Goal: Communication & Community: Answer question/provide support

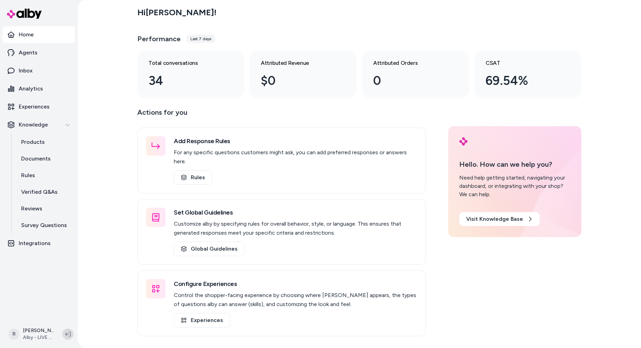
click at [69, 339] on button at bounding box center [67, 334] width 11 height 11
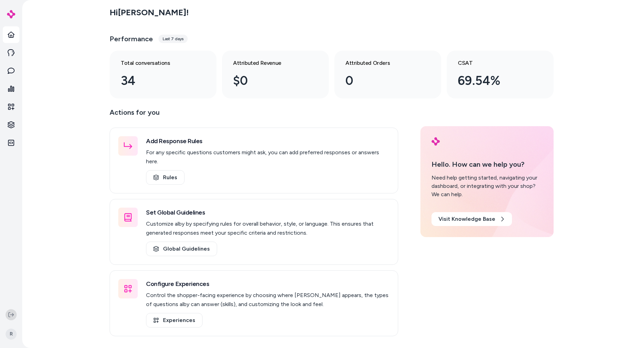
click at [11, 319] on button at bounding box center [11, 315] width 11 height 11
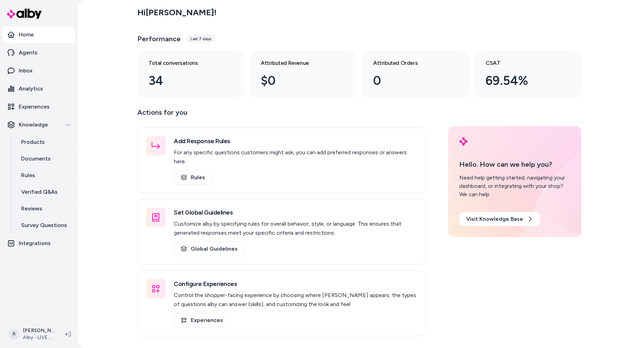
click at [99, 293] on div "Hi Ryan ! Performance Last 7 days Total conversations 34 Attributed Revenue $0 …" at bounding box center [360, 174] width 564 height 348
click at [29, 73] on p "Inbox" at bounding box center [26, 71] width 14 height 8
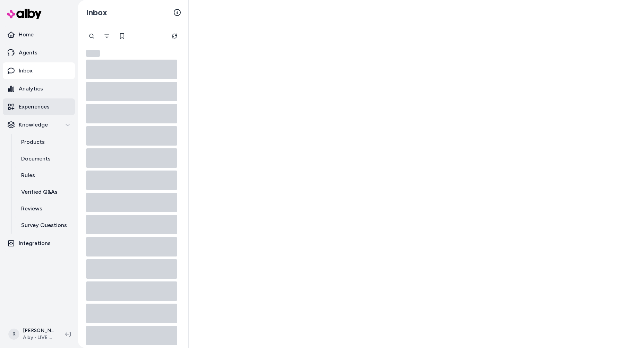
click at [34, 104] on p "Experiences" at bounding box center [34, 107] width 31 height 8
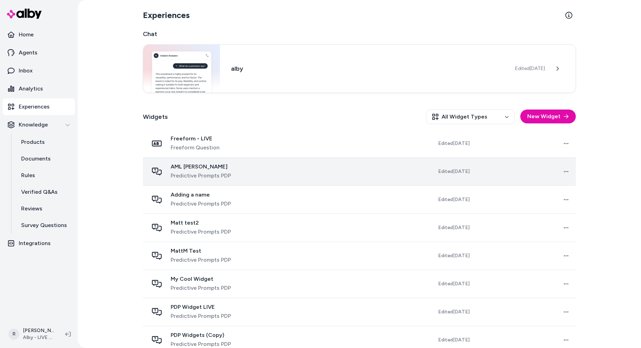
click at [247, 167] on div "AML testa Predictive Prompts PDP" at bounding box center [218, 171] width 138 height 17
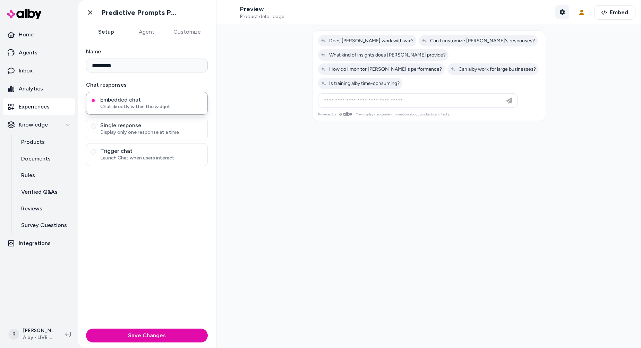
click at [562, 9] on button "Shopper Context" at bounding box center [563, 12] width 14 height 14
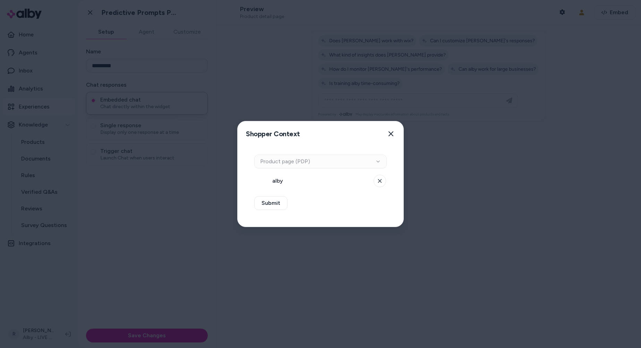
click at [295, 160] on div "Context Type Product page (PDP)" at bounding box center [320, 162] width 133 height 14
click at [377, 161] on div "Context Type Product page (PDP)" at bounding box center [320, 162] width 133 height 14
drag, startPoint x: 377, startPoint y: 161, endPoint x: 381, endPoint y: 159, distance: 4.7
click at [377, 161] on div "Context Type Product page (PDP)" at bounding box center [320, 162] width 133 height 14
drag, startPoint x: 390, startPoint y: 154, endPoint x: 395, endPoint y: 150, distance: 6.2
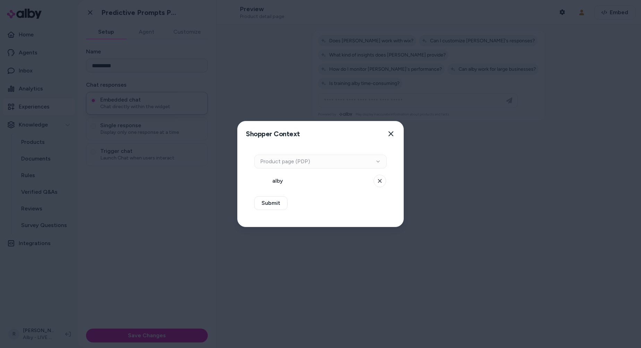
click at [390, 154] on div "Context Type Product page (PDP) alby Submit" at bounding box center [321, 186] width 166 height 81
click at [391, 135] on icon "button" at bounding box center [391, 134] width 6 height 6
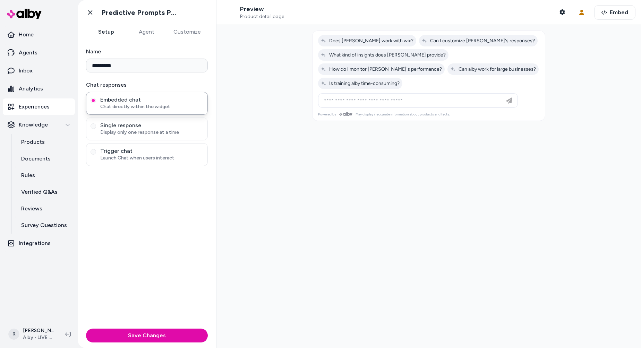
click at [430, 207] on div at bounding box center [429, 186] width 425 height 323
drag, startPoint x: 225, startPoint y: 121, endPoint x: 222, endPoint y: 135, distance: 14.4
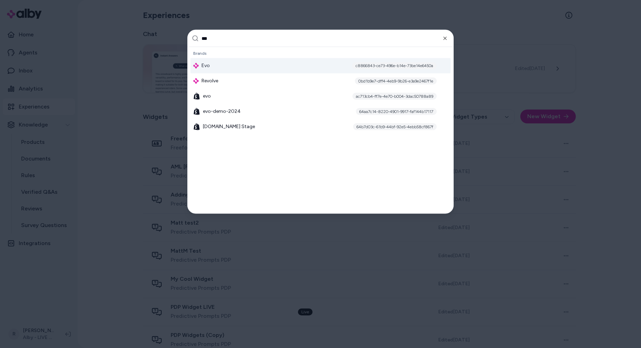
type input "***"
click at [217, 63] on div "Evo c8866843-ce73-496e-b14e-73be14e6450a" at bounding box center [321, 65] width 260 height 15
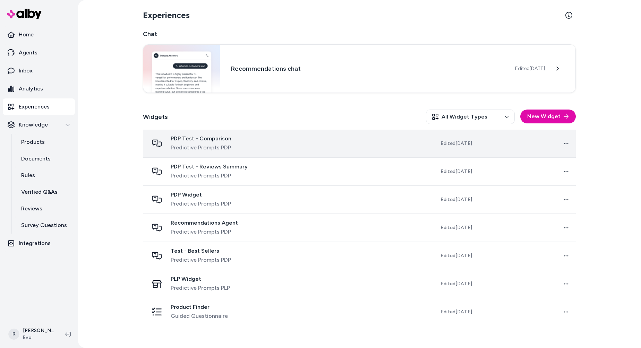
click at [243, 155] on td "PDP Test - Comparison Predictive Prompts PDP" at bounding box center [221, 144] width 157 height 28
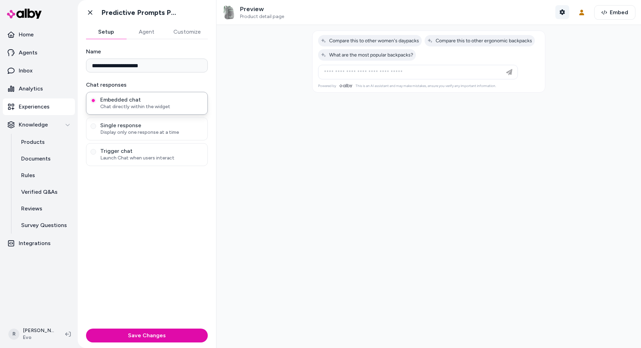
click at [561, 11] on icon "button" at bounding box center [562, 12] width 5 height 6
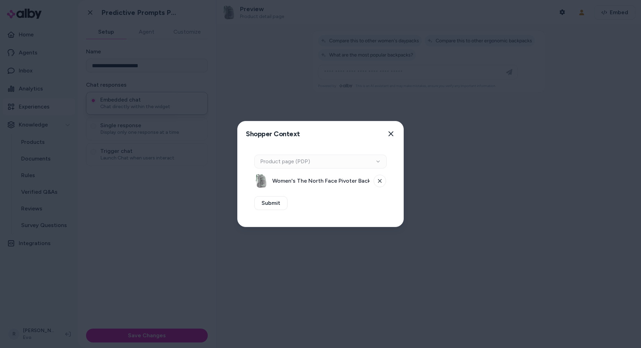
click at [314, 168] on div "Context Type Product page (PDP)" at bounding box center [320, 162] width 133 height 14
drag, startPoint x: 322, startPoint y: 161, endPoint x: 399, endPoint y: 158, distance: 77.8
click at [331, 163] on div "Context Type Product page (PDP)" at bounding box center [320, 162] width 133 height 14
drag, startPoint x: 399, startPoint y: 158, endPoint x: 397, endPoint y: 148, distance: 10.4
click at [400, 157] on div "Context Type Product page (PDP) Women's The North Face Pivoter Backpack in Gree…" at bounding box center [321, 186] width 166 height 81
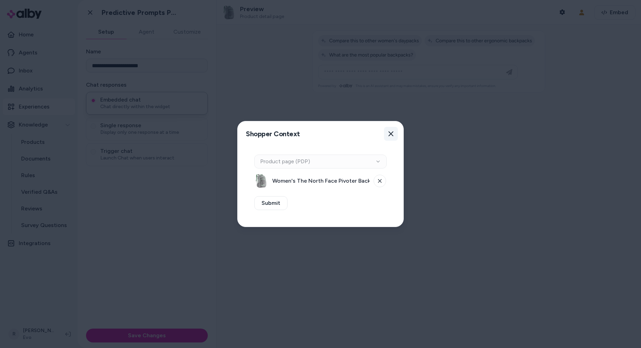
click at [390, 140] on button "Close" at bounding box center [391, 134] width 14 height 14
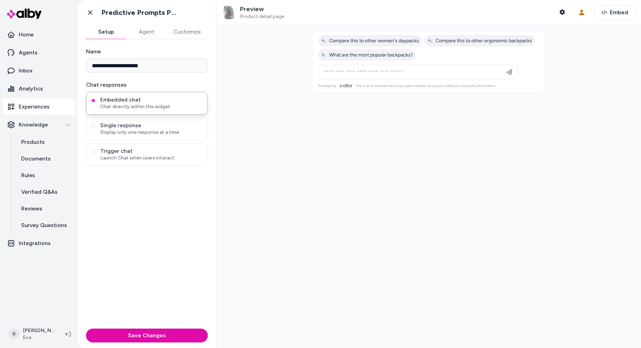
drag, startPoint x: 377, startPoint y: 187, endPoint x: 572, endPoint y: 275, distance: 213.9
click at [377, 188] on div at bounding box center [429, 186] width 425 height 323
click at [70, 334] on icon at bounding box center [68, 334] width 6 height 5
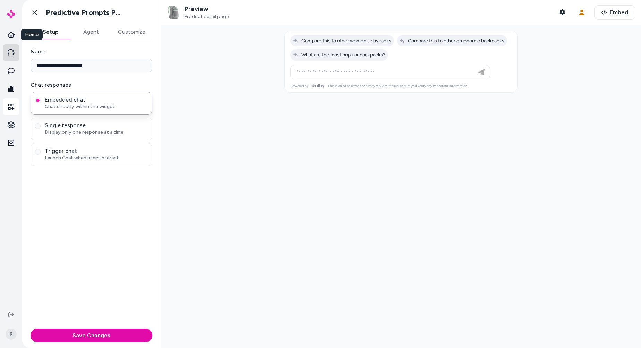
click at [12, 56] on icon at bounding box center [11, 52] width 7 height 7
click at [10, 75] on link at bounding box center [11, 70] width 17 height 17
click at [11, 71] on icon at bounding box center [11, 70] width 7 height 7
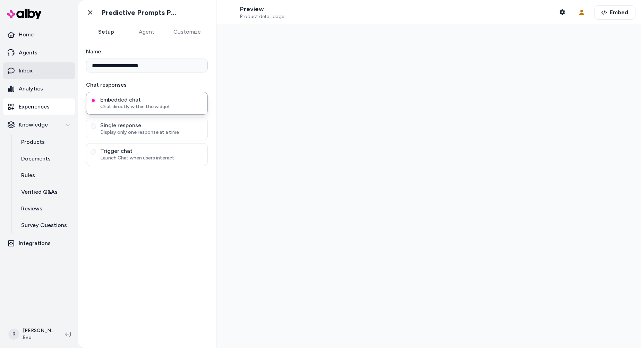
click at [40, 76] on link "Inbox" at bounding box center [39, 70] width 72 height 17
click at [30, 72] on p "Inbox" at bounding box center [26, 71] width 14 height 8
type input "**********"
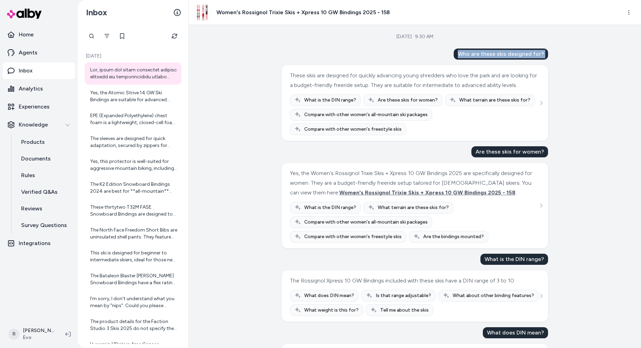
drag, startPoint x: 316, startPoint y: 41, endPoint x: 506, endPoint y: 31, distance: 190.5
click at [519, 32] on div "[DATE] · 9:30 AM Who are these skis designed for? These skis are designed for q…" at bounding box center [415, 186] width 453 height 323
click at [491, 34] on div "[DATE] · 9:30 AM Who are these skis designed for? These skis are designed for q…" at bounding box center [415, 186] width 453 height 323
click at [408, 40] on div "[DATE] · 9:30 AM" at bounding box center [415, 36] width 37 height 7
click at [407, 37] on div "[DATE] · 9:30 AM" at bounding box center [415, 36] width 37 height 7
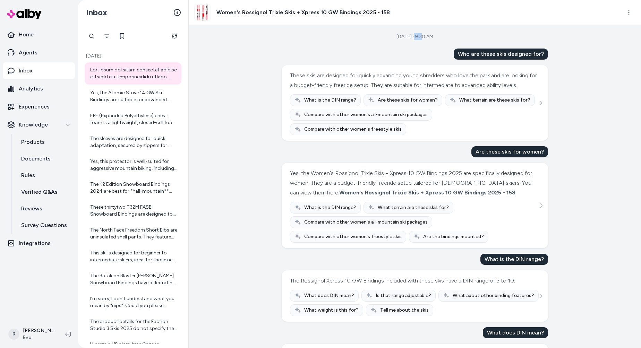
click at [407, 37] on div "[DATE] · 9:30 AM" at bounding box center [415, 36] width 37 height 7
click at [391, 44] on div "[DATE] · 9:30 AM Who are these skis designed for? These skis are designed for q…" at bounding box center [415, 186] width 453 height 323
click at [593, 148] on div "[DATE] · 9:30 AM Who are these skis designed for? These skis are designed for q…" at bounding box center [415, 186] width 453 height 323
click at [272, 71] on div "[DATE] · 9:30 AM Who are these skis designed for? These skis are designed for q…" at bounding box center [415, 186] width 453 height 323
